Goal: Information Seeking & Learning: Check status

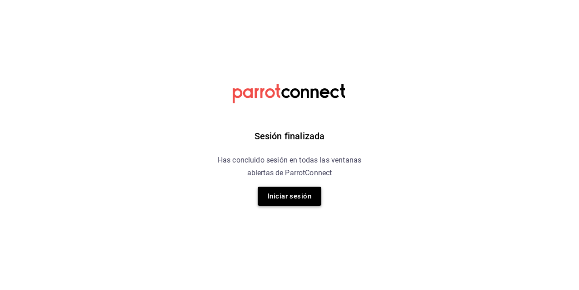
click at [296, 192] on button "Iniciar sesión" at bounding box center [290, 195] width 64 height 19
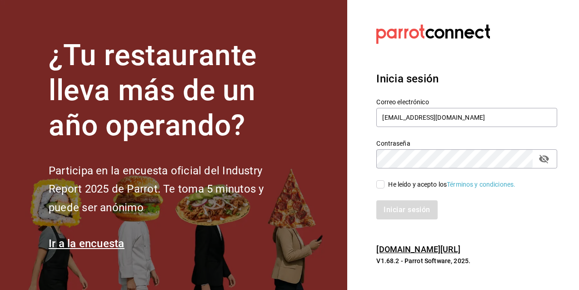
click at [385, 188] on span "He leído y acepto los Términos y condiciones." at bounding box center [450, 185] width 131 height 10
click at [385, 188] on input "He leído y acepto los Términos y condiciones." at bounding box center [380, 184] width 8 height 8
checkbox input "true"
click at [400, 204] on button "Iniciar sesión" at bounding box center [407, 209] width 62 height 19
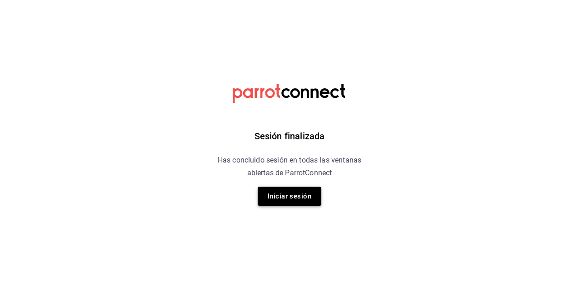
click at [294, 202] on button "Iniciar sesión" at bounding box center [290, 195] width 64 height 19
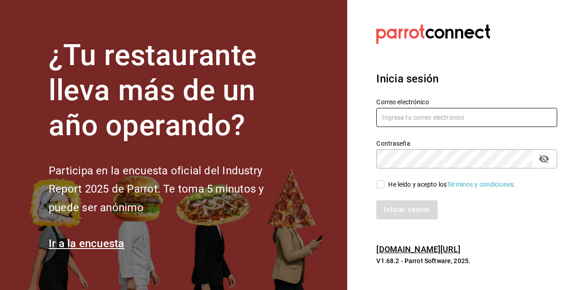
type input "dafnedealba.c@gmail.com"
click at [384, 185] on input "He leído y acepto los Términos y condiciones." at bounding box center [380, 184] width 8 height 8
checkbox input "true"
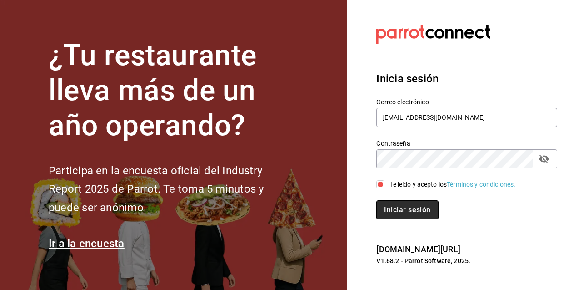
click at [399, 206] on button "Iniciar sesión" at bounding box center [407, 209] width 62 height 19
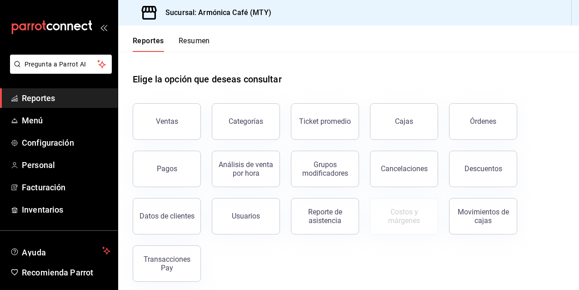
click at [189, 165] on button "Pagos" at bounding box center [167, 168] width 68 height 36
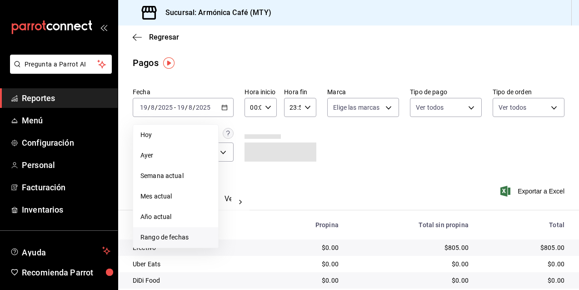
click at [179, 238] on span "Rango de fechas" at bounding box center [175, 237] width 70 height 10
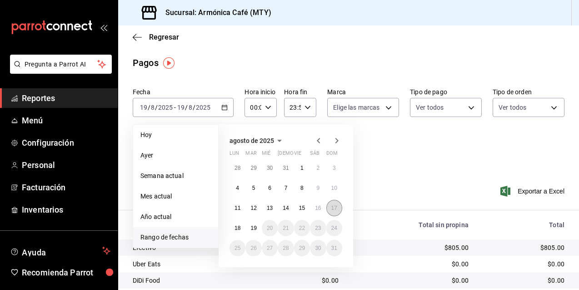
click at [332, 209] on abbr "17" at bounding box center [334, 208] width 6 height 6
click at [333, 209] on abbr "17" at bounding box center [334, 208] width 6 height 6
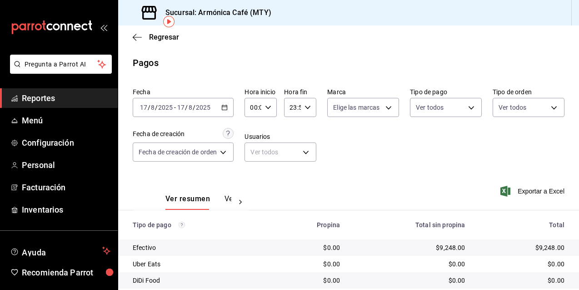
scroll to position [46, 0]
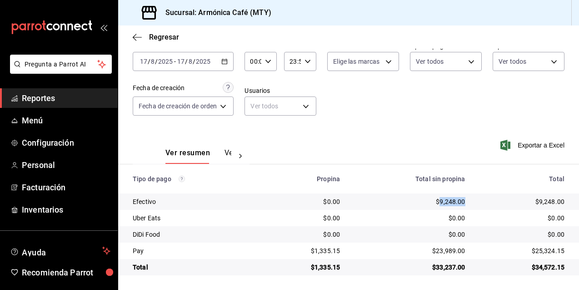
drag, startPoint x: 435, startPoint y: 200, endPoint x: 461, endPoint y: 203, distance: 26.5
click at [461, 203] on td "$9,248.00" at bounding box center [409, 201] width 125 height 16
copy div "9,248.00"
drag, startPoint x: 430, startPoint y: 250, endPoint x: 459, endPoint y: 252, distance: 29.7
click at [459, 252] on div "$23,989.00" at bounding box center [410, 250] width 110 height 9
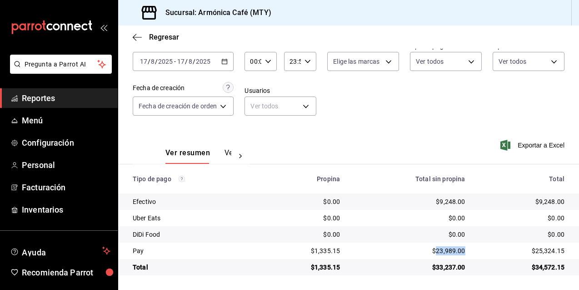
copy div "23,989.00"
drag, startPoint x: 313, startPoint y: 250, endPoint x: 340, endPoint y: 250, distance: 27.3
click at [340, 250] on td "$1,335.15" at bounding box center [304, 250] width 85 height 16
copy div "1,335.15"
click at [210, 61] on input "2025" at bounding box center [202, 61] width 15 height 7
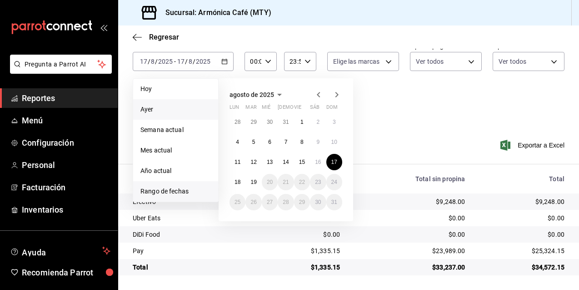
click at [161, 107] on span "Ayer" at bounding box center [175, 110] width 70 height 10
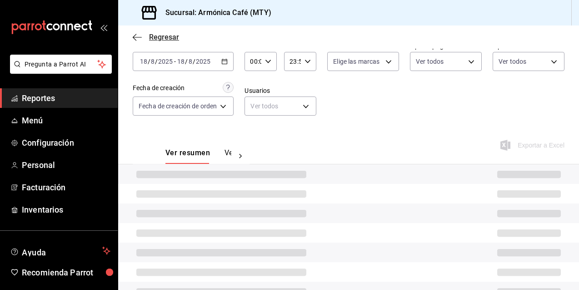
click at [151, 38] on span "Regresar" at bounding box center [164, 37] width 30 height 9
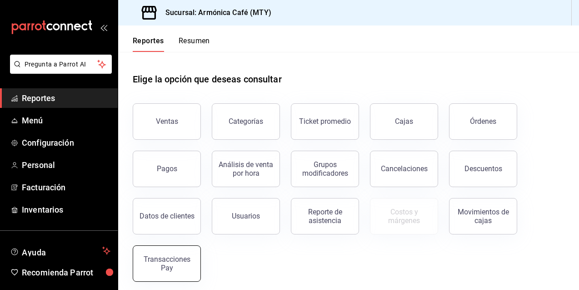
click at [167, 262] on div "Transacciones Pay" at bounding box center [167, 263] width 56 height 17
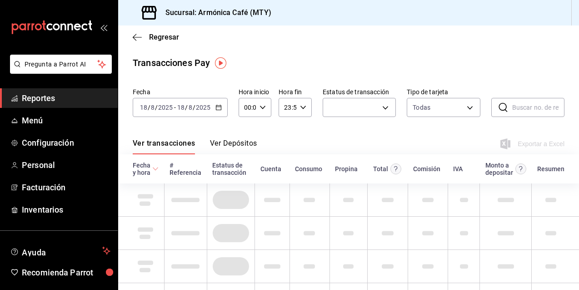
click at [237, 144] on button "Ver Depósitos" at bounding box center [233, 146] width 47 height 15
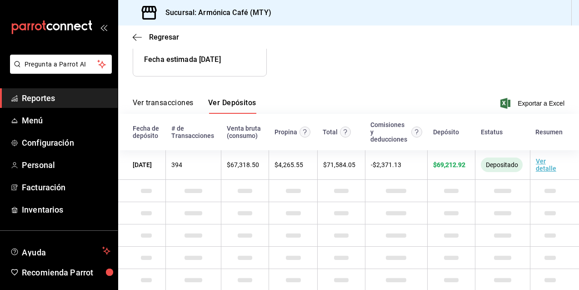
scroll to position [75, 0]
